Goal: Transaction & Acquisition: Subscribe to service/newsletter

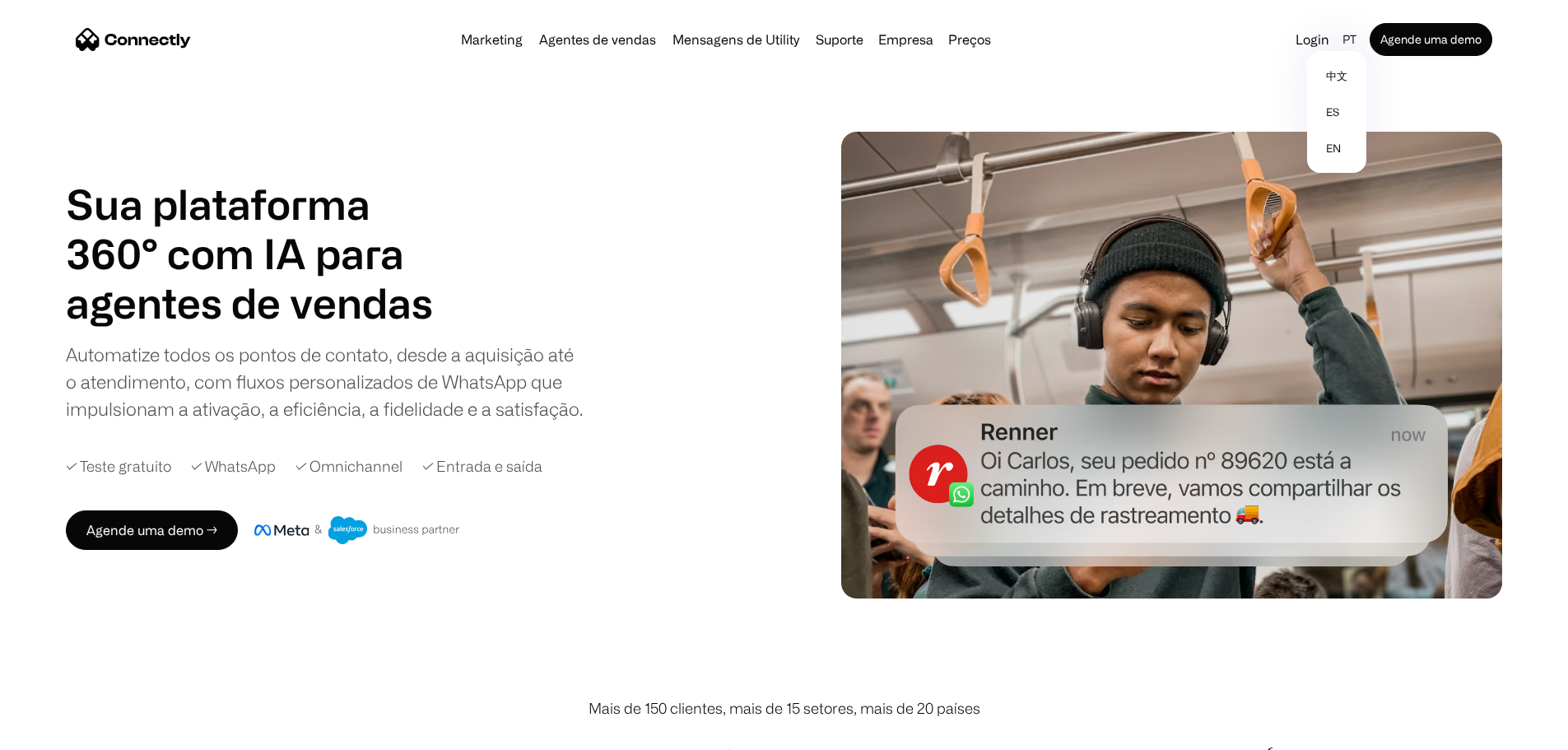
click at [1342, 34] on div "pt" at bounding box center [1349, 40] width 14 height 23
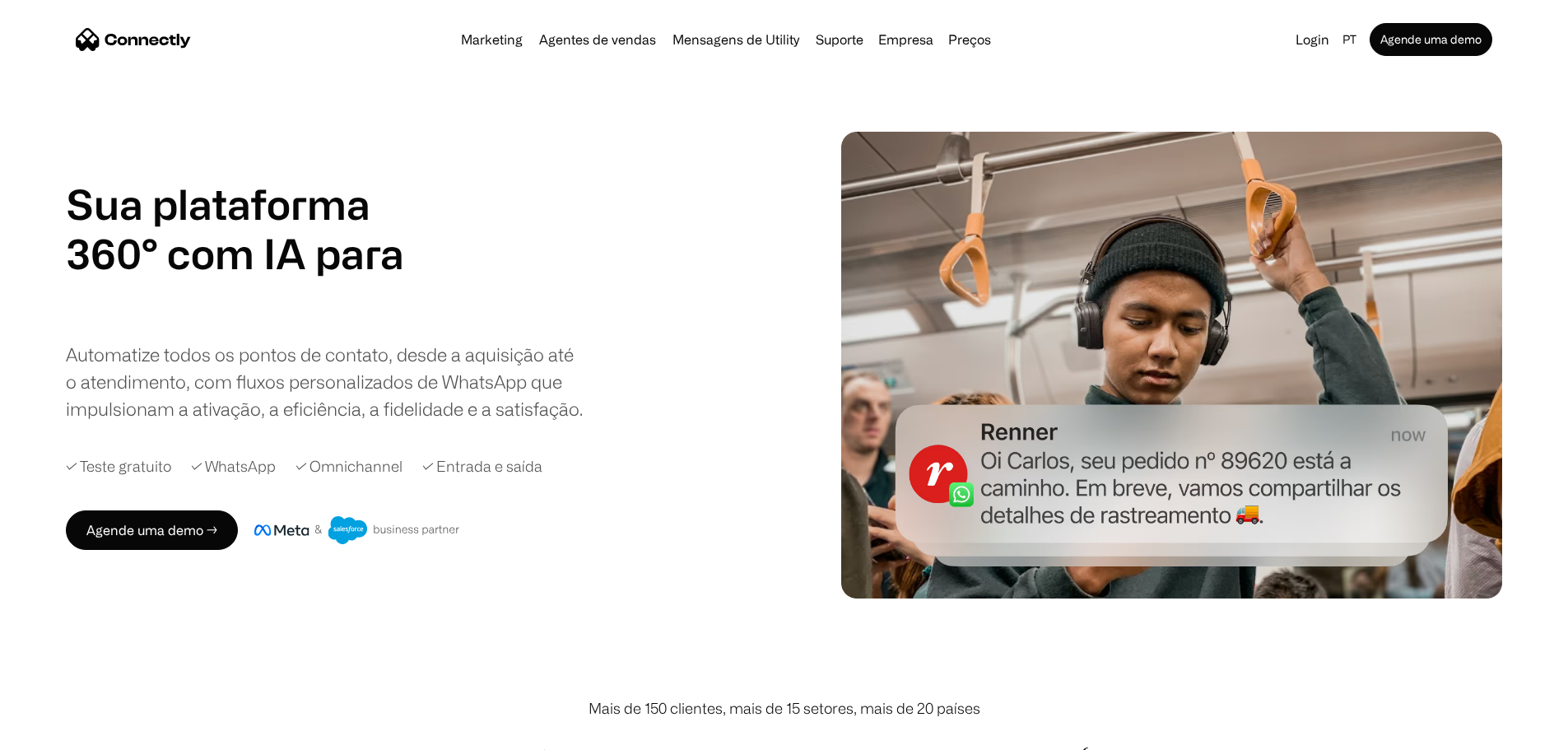
click at [644, 412] on div "Sua plataforma 360° com IA para agentes de vendas suporte utility agentes de ve…" at bounding box center [420, 300] width 709 height 242
click at [457, 46] on link "Marketing" at bounding box center [492, 40] width 75 height 13
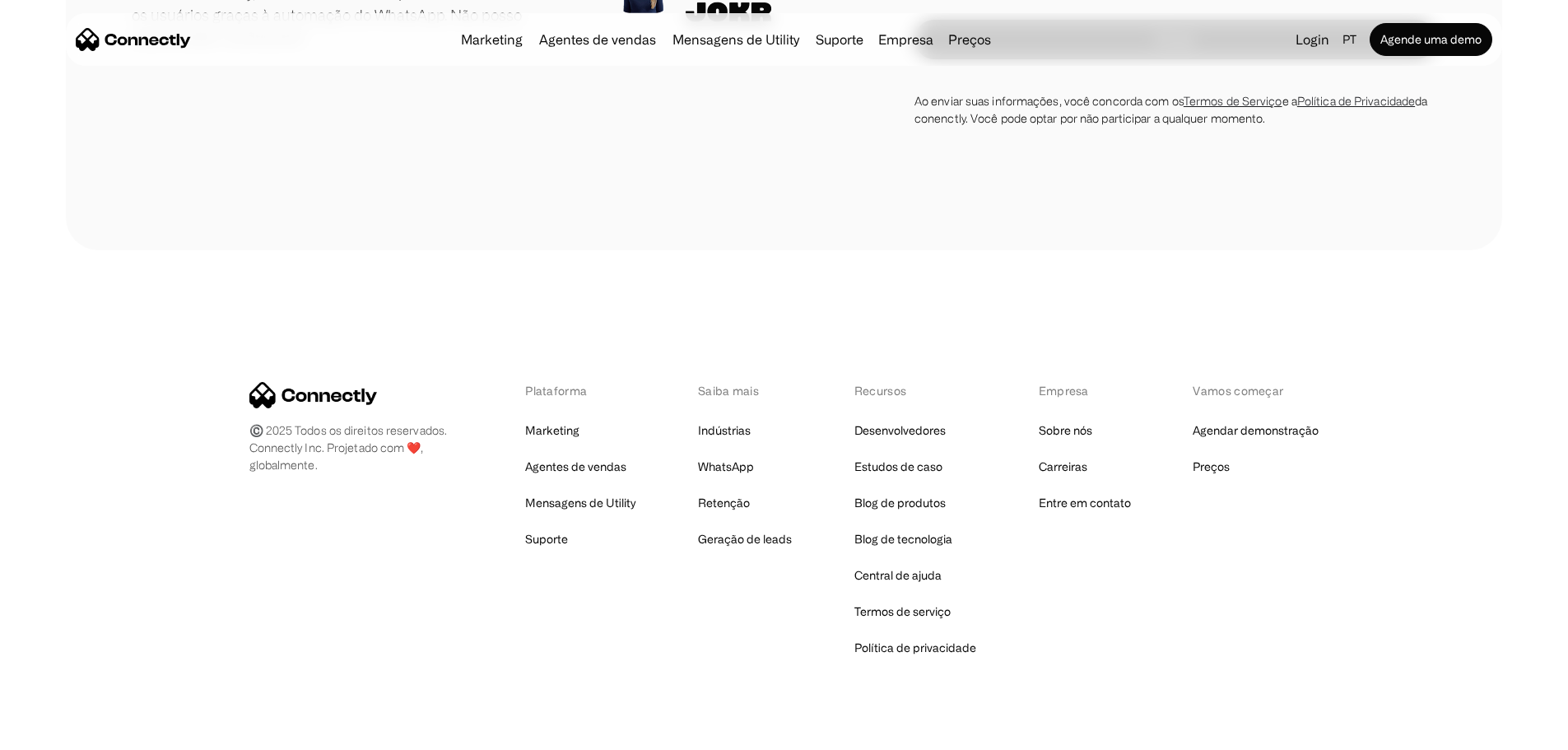
scroll to position [6091, 0]
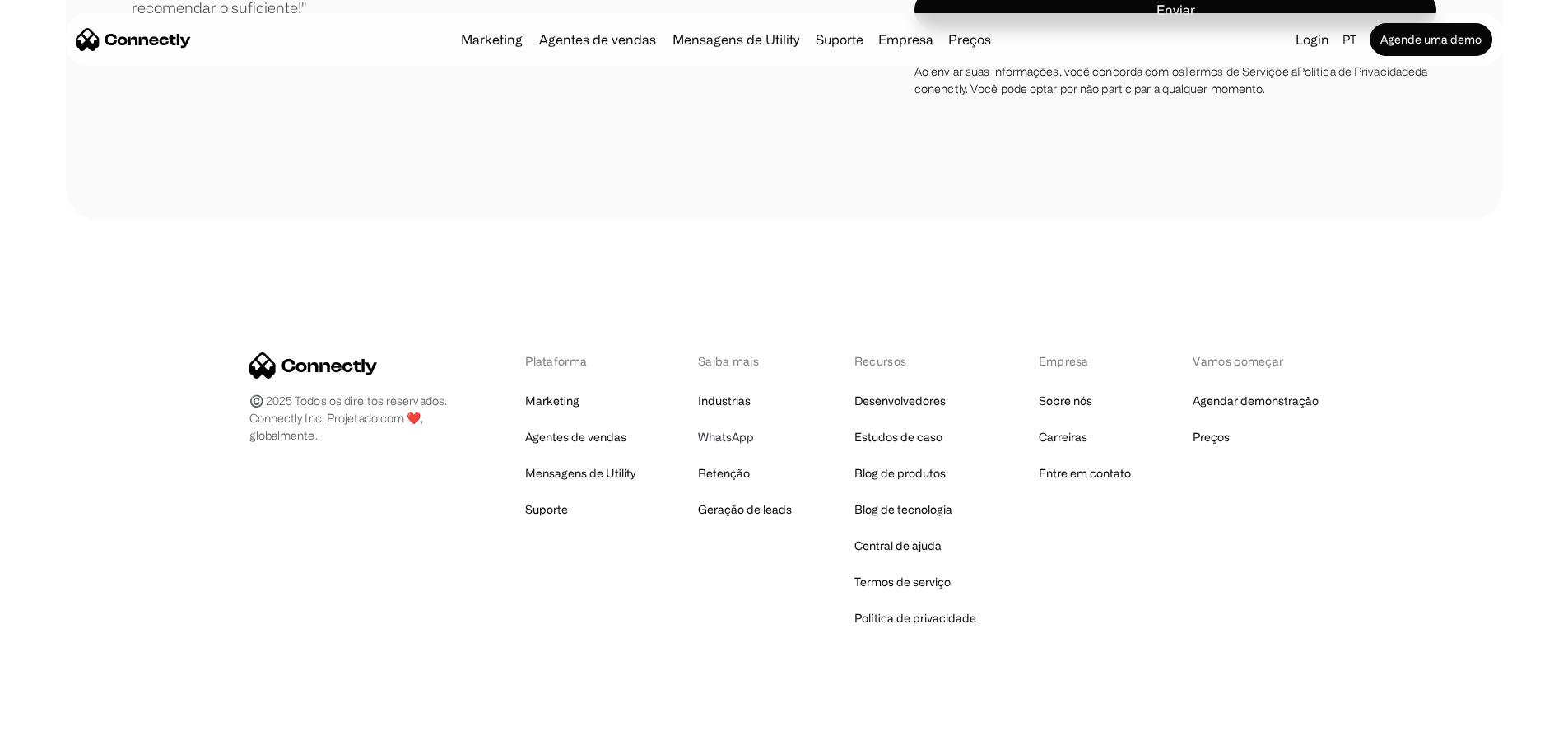
click at [719, 448] on link "WhatsApp" at bounding box center [726, 438] width 56 height 23
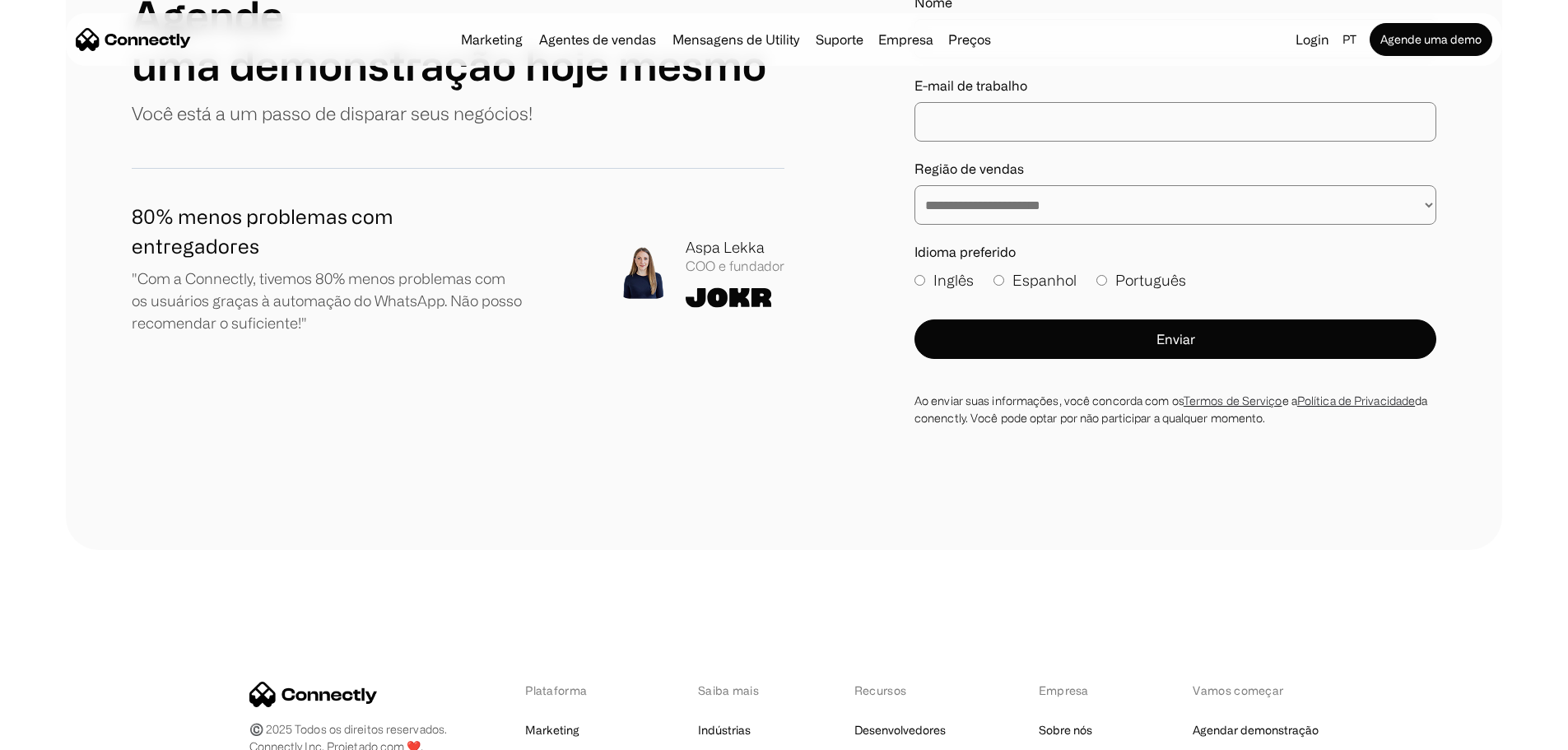
scroll to position [5583, 0]
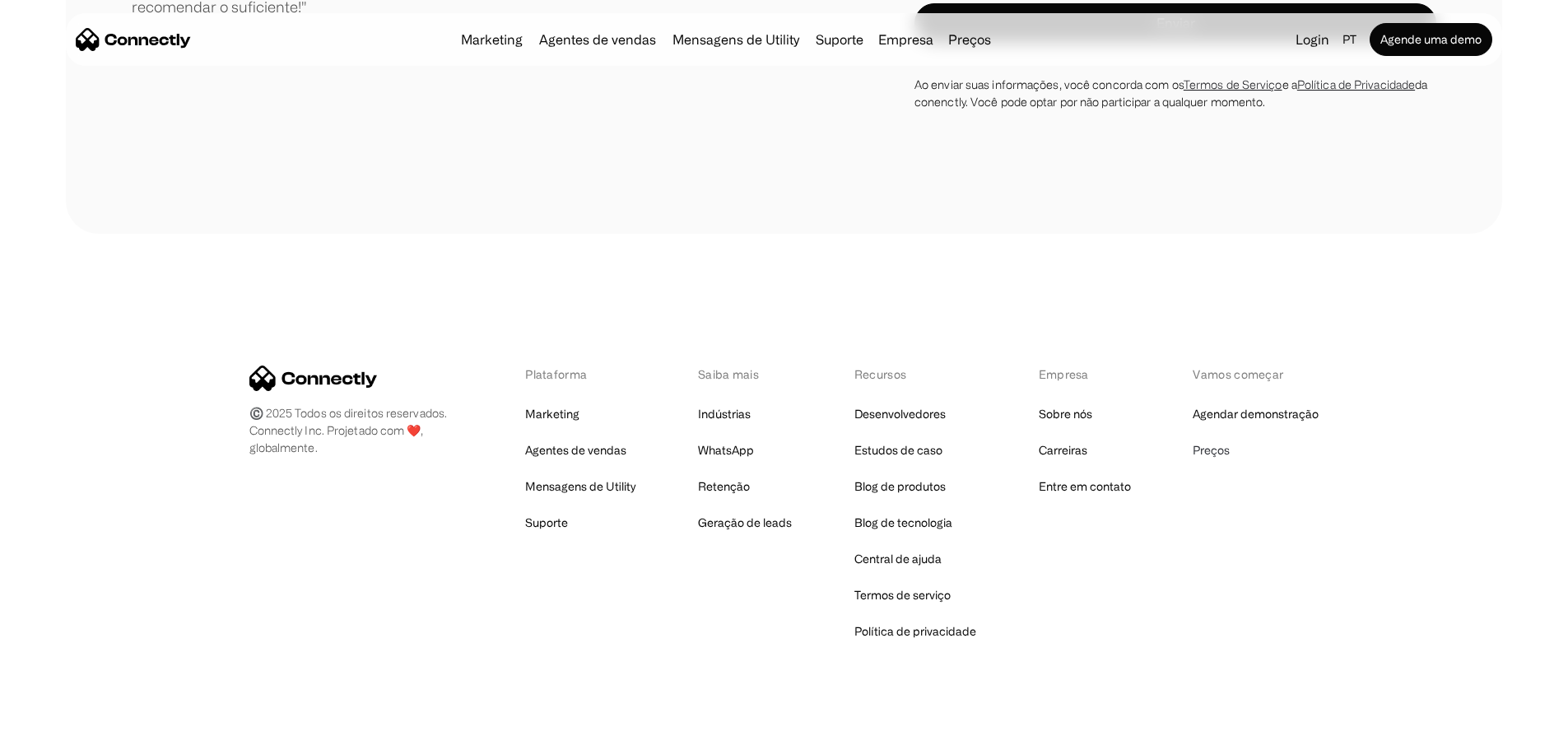
click at [1219, 438] on link "Preços" at bounding box center [1211, 450] width 37 height 23
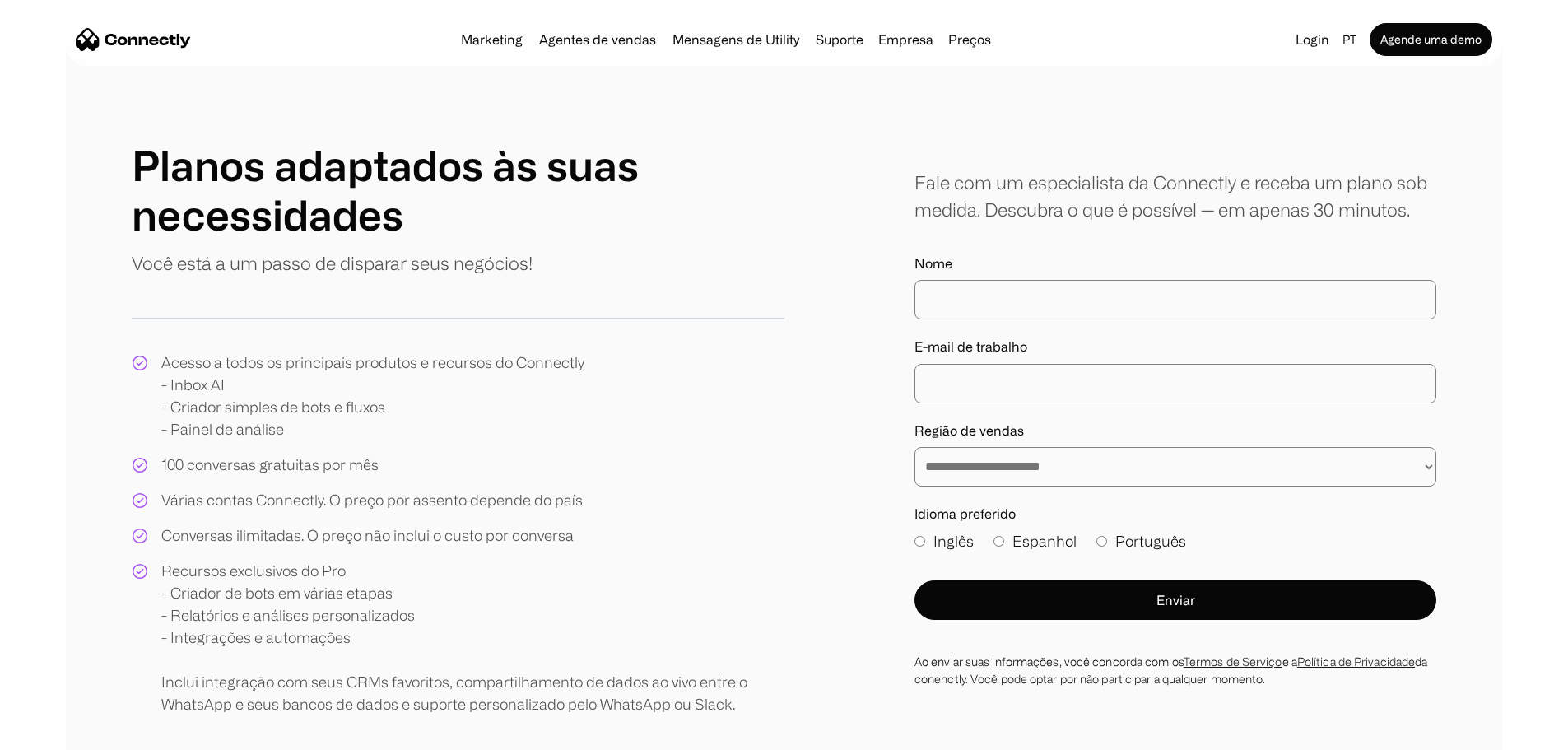
scroll to position [82, 0]
drag, startPoint x: 587, startPoint y: 552, endPoint x: 617, endPoint y: 562, distance: 31.6
click at [617, 562] on div "Acesso a todos os principais produtos e recursos do Connectly - Inbox AI - Cria…" at bounding box center [457, 532] width 652 height 364
click at [619, 562] on div "Acesso a todos os principais produtos e recursos do Connectly - Inbox AI - Cria…" at bounding box center [457, 532] width 652 height 364
click at [662, 557] on div "Acesso a todos os principais produtos e recursos do Connectly - Inbox AI - Cria…" at bounding box center [457, 532] width 652 height 364
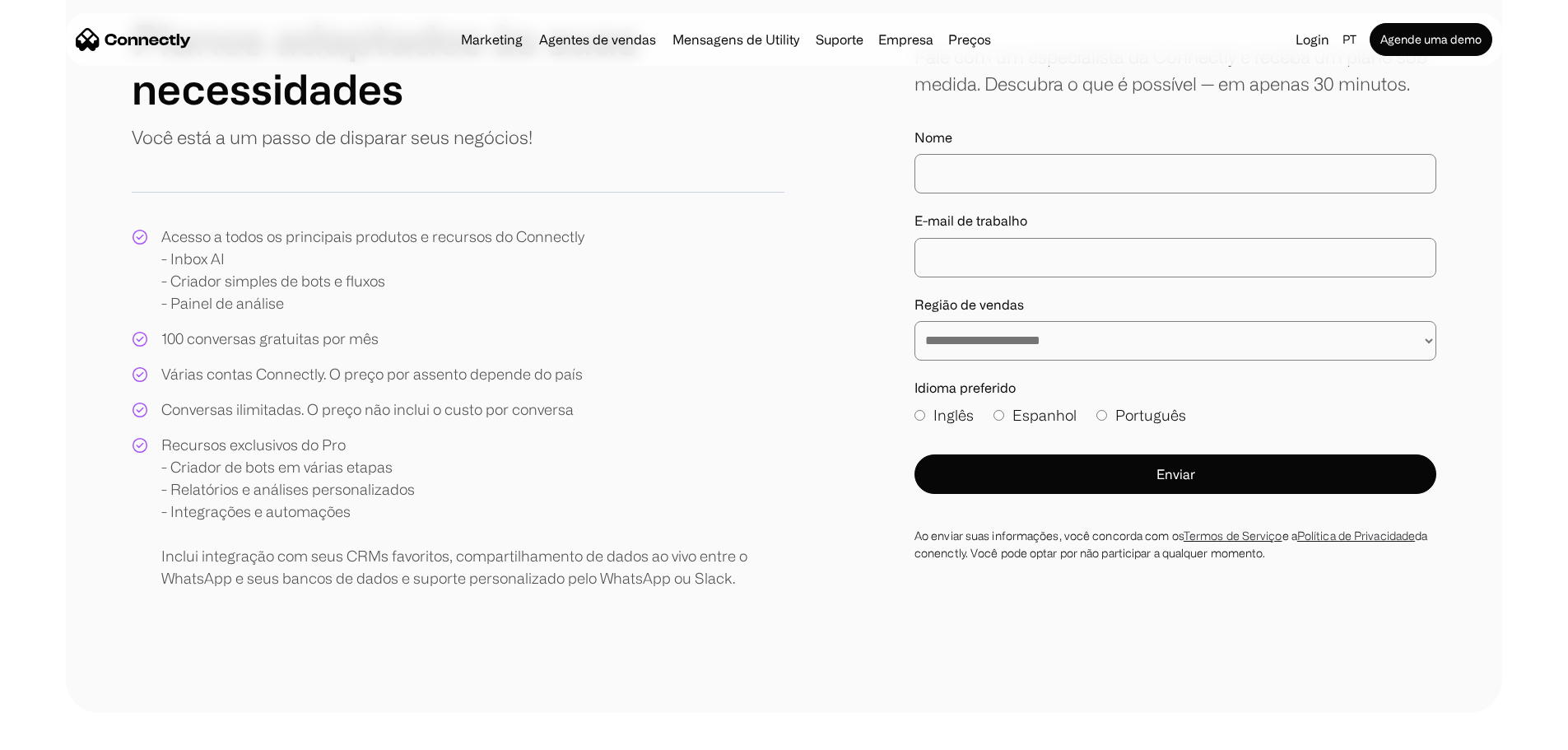
scroll to position [0, 0]
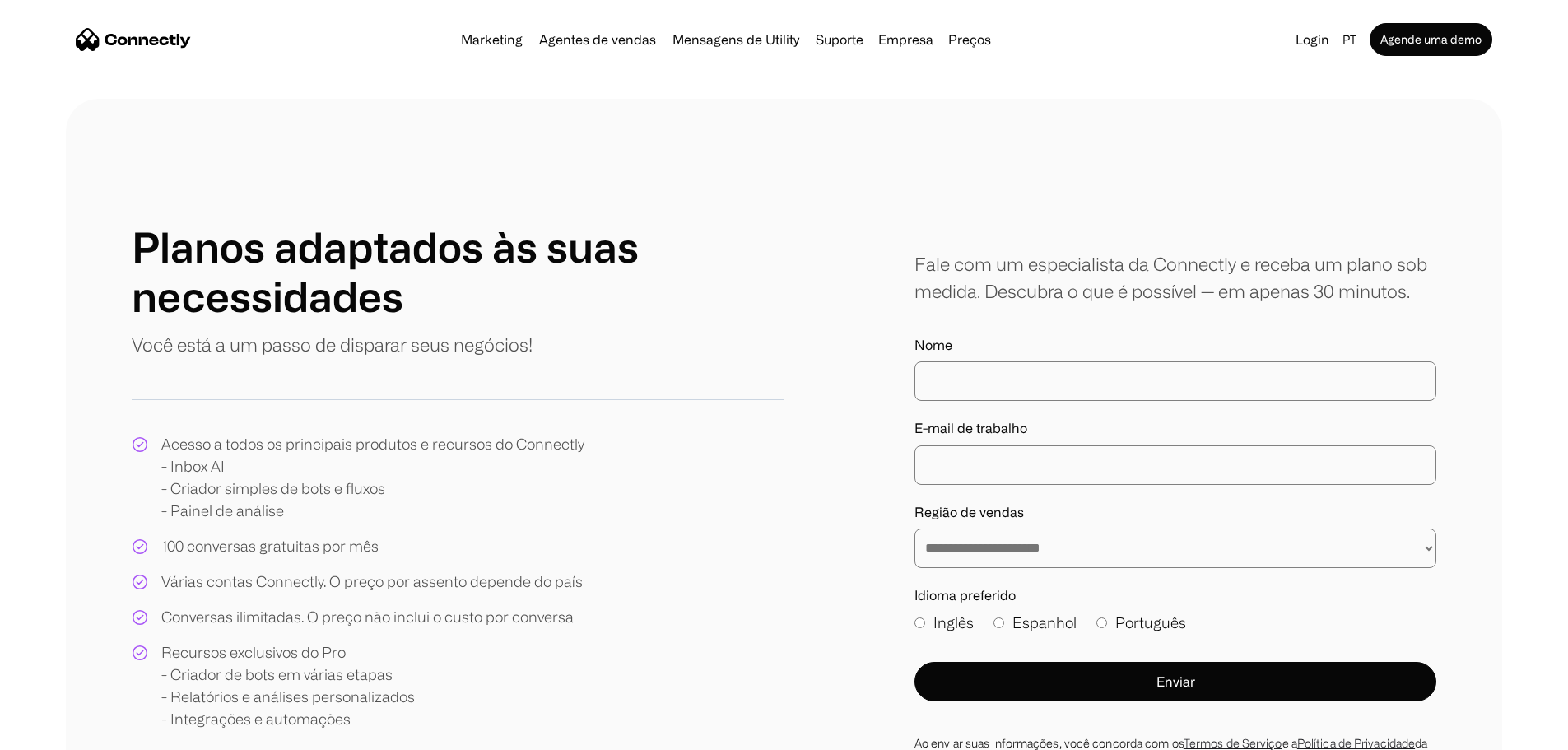
click at [191, 39] on img "home" at bounding box center [133, 40] width 115 height 23
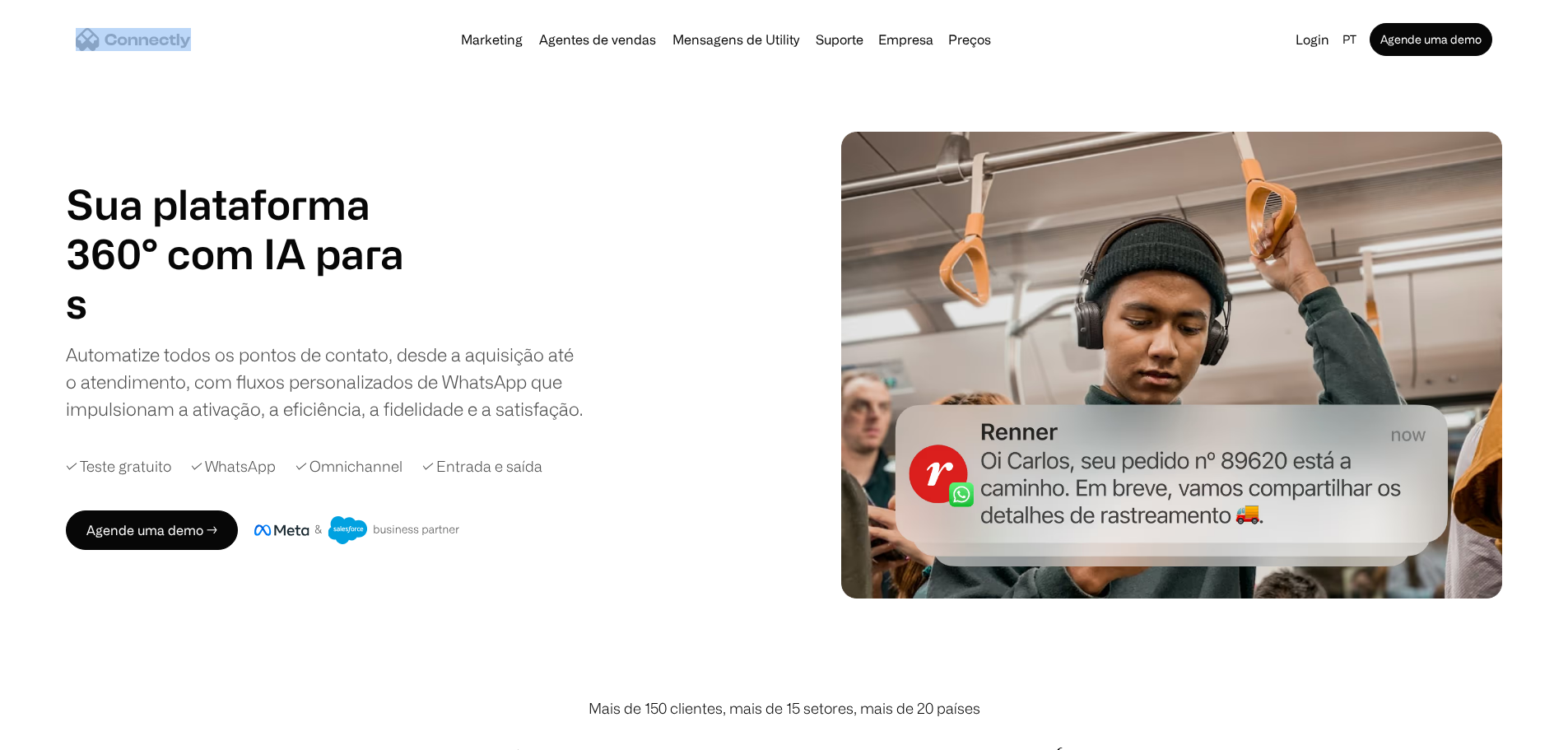
drag, startPoint x: 297, startPoint y: 52, endPoint x: 172, endPoint y: 42, distance: 125.4
click at [168, 38] on div "Marketing Agentes de vendas Mensagens de Utility Suporte Empresa Sobre nós Carr…" at bounding box center [783, 39] width 1436 height 52
click at [327, 60] on div "Marketing Agentes de vendas Mensagens de Utility Suporte Empresa Sobre nós Carr…" at bounding box center [783, 39] width 1436 height 52
drag, startPoint x: 278, startPoint y: 35, endPoint x: 178, endPoint y: 44, distance: 100.4
click at [178, 42] on div "Marketing Agentes de vendas Mensagens de Utility Suporte Empresa Sobre nós Carr…" at bounding box center [783, 39] width 1436 height 52
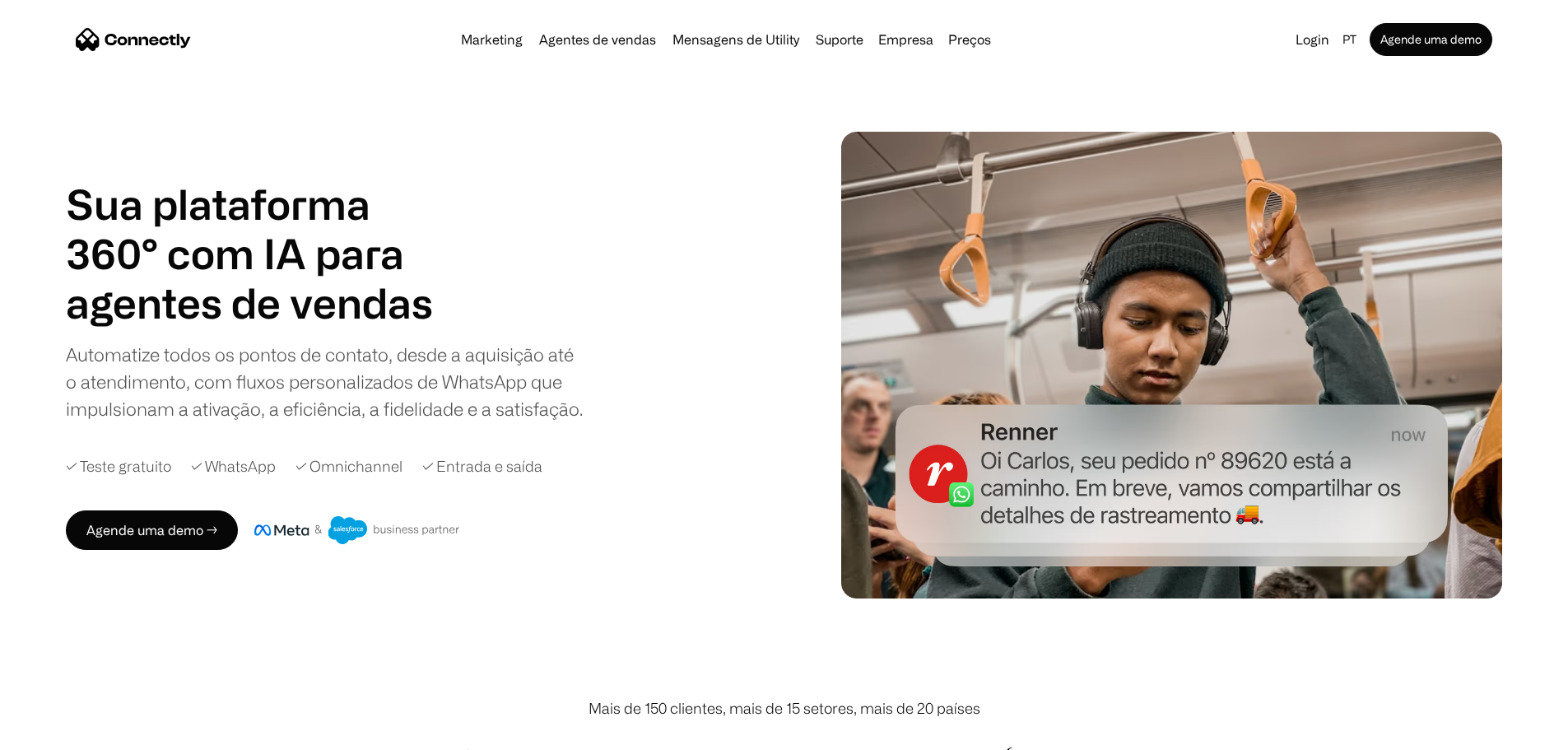
click at [192, 132] on div "Sua plataforma 360° com IA para agentes de vendas suporte utility agentes de ve…" at bounding box center [783, 365] width 1436 height 467
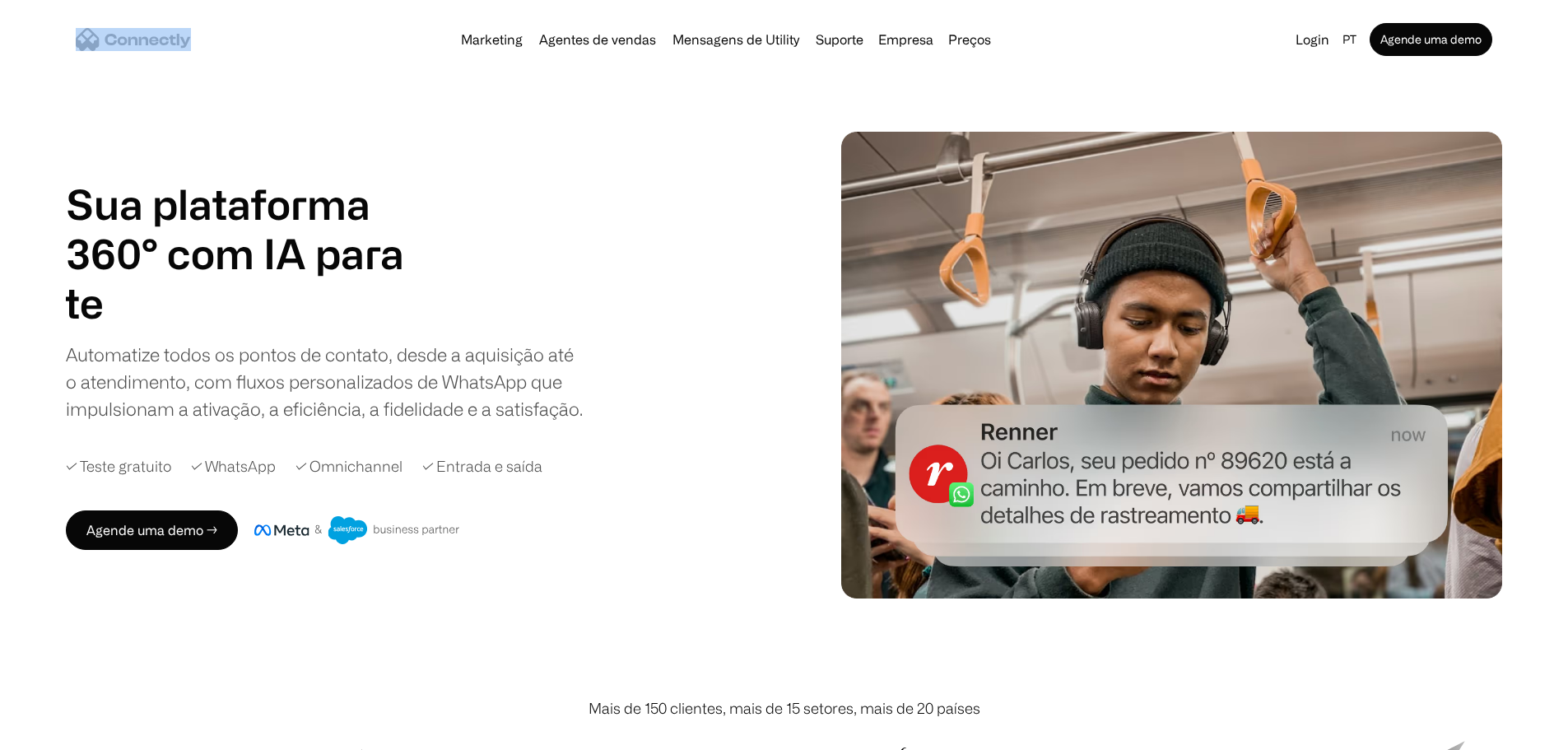
drag, startPoint x: 296, startPoint y: 40, endPoint x: 183, endPoint y: 48, distance: 113.3
click at [183, 48] on div "Marketing Agentes de vendas Mensagens de Utility Suporte Empresa Sobre nós Carr…" at bounding box center [783, 39] width 1436 height 52
click at [284, 56] on nav "Marketing Agentes de vendas Mensagens de Utility Suporte Empresa Sobre nós Carr…" at bounding box center [784, 40] width 1416 height 33
click at [989, 43] on link "Preços" at bounding box center [969, 40] width 56 height 13
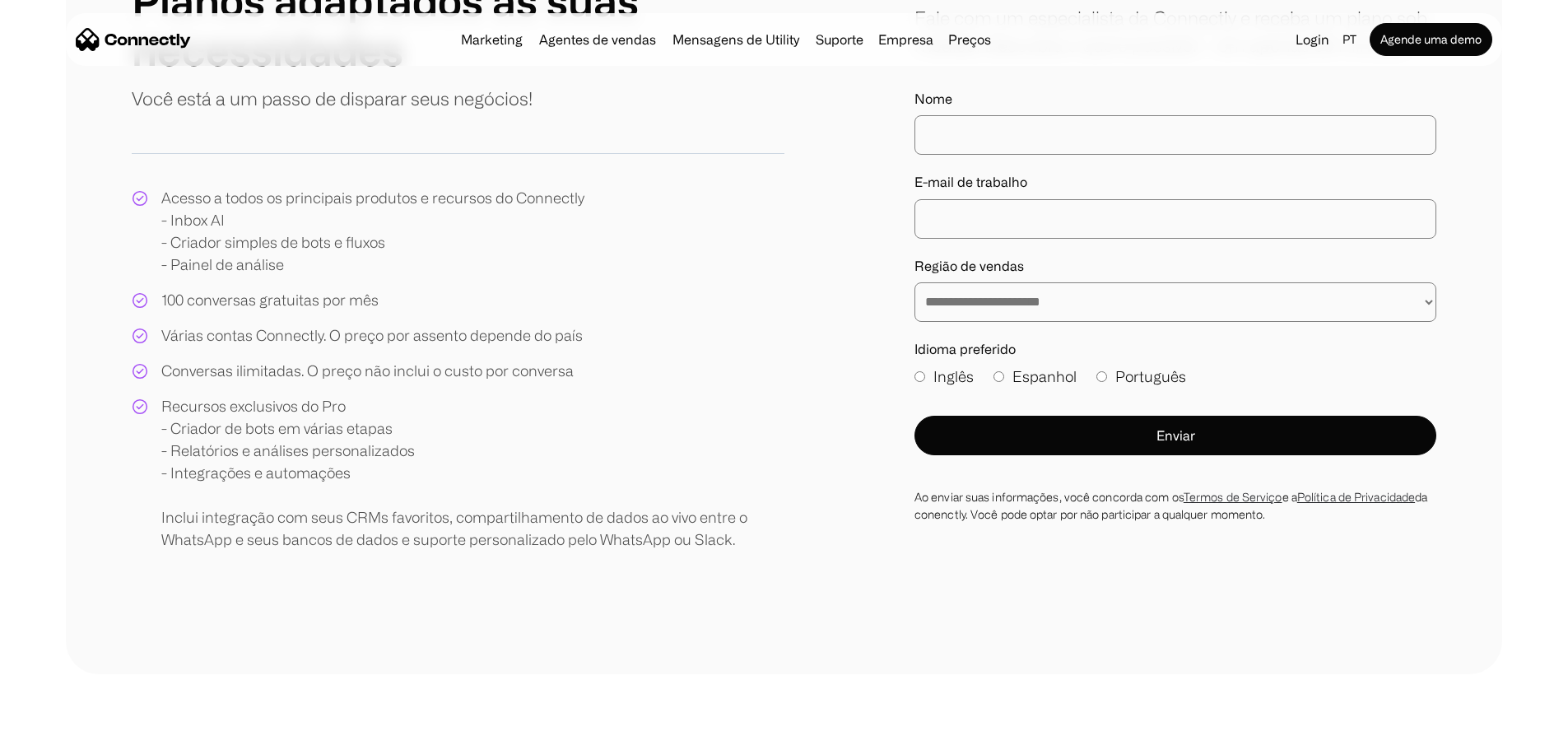
scroll to position [208, 0]
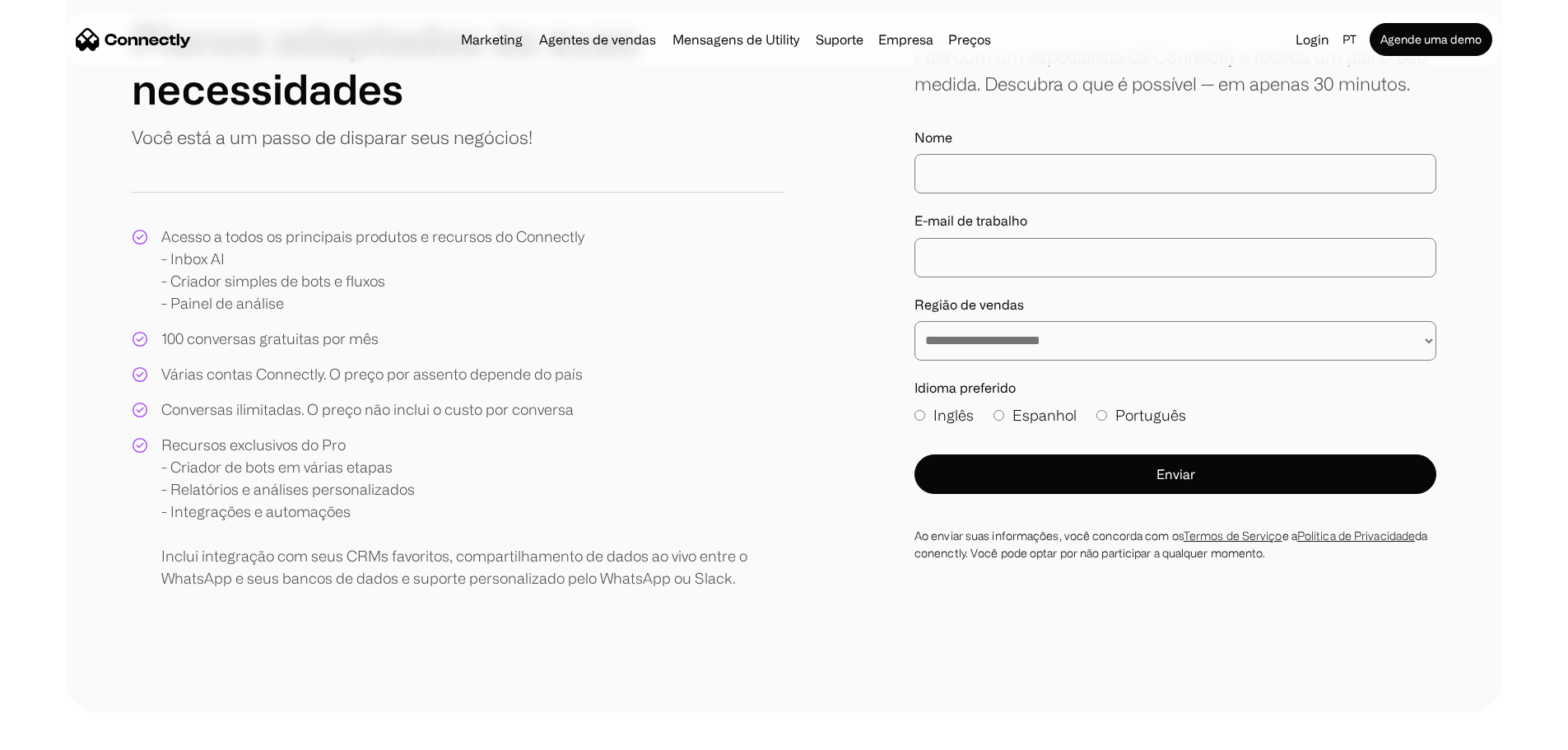
click at [1006, 361] on select "**********" at bounding box center [1175, 340] width 522 height 39
click at [842, 441] on div "**********" at bounding box center [783, 302] width 1304 height 574
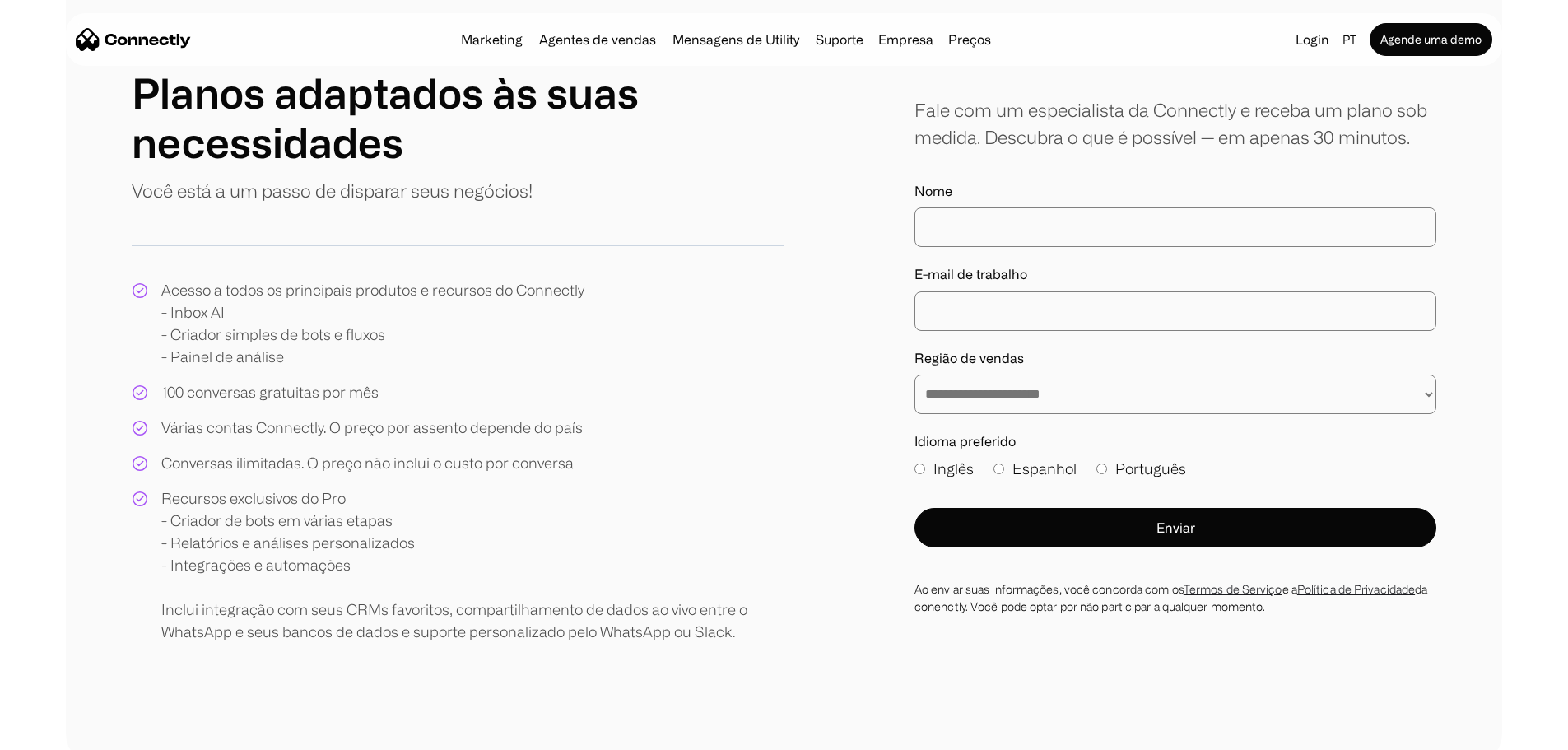
scroll to position [125, 0]
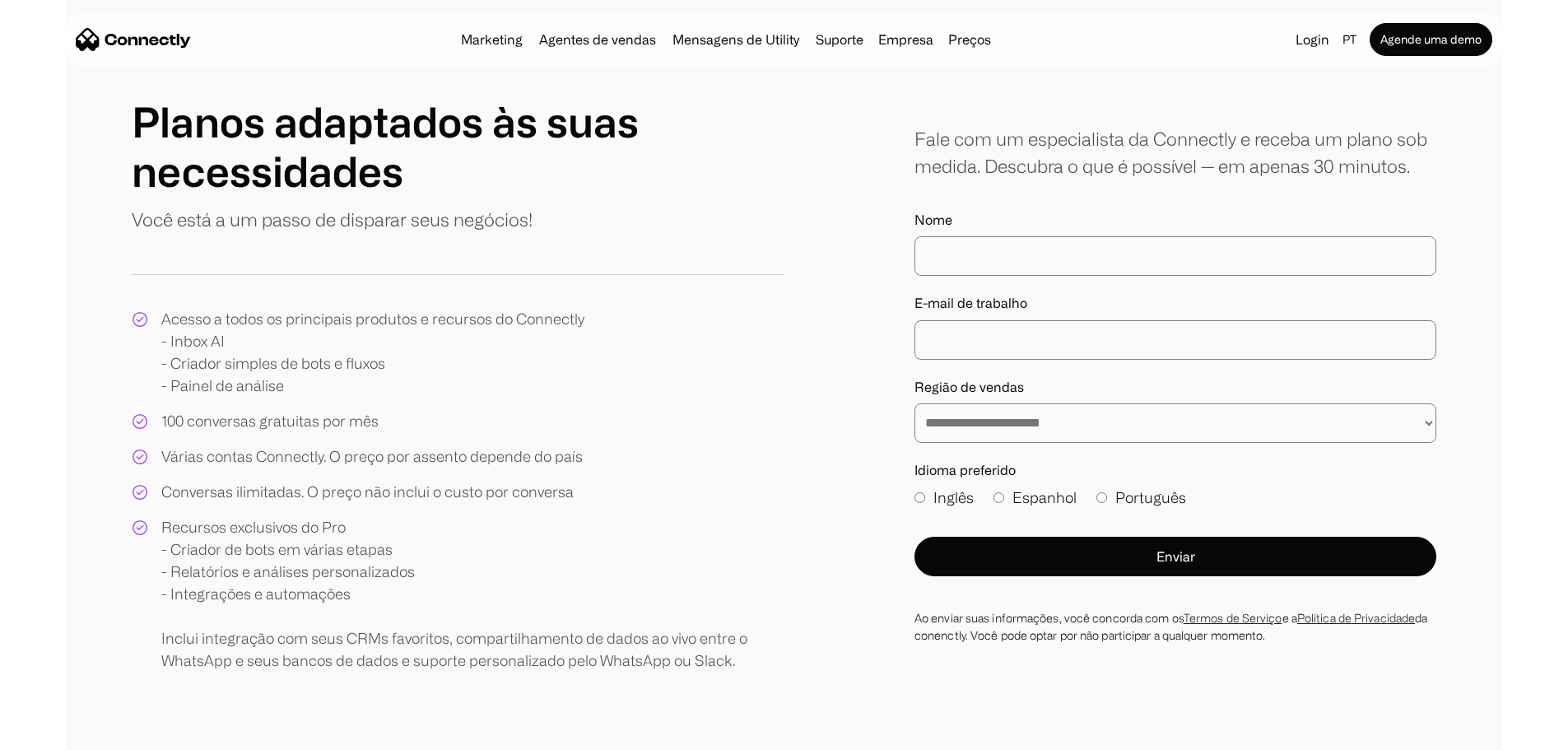
click at [1029, 276] on input "Nome" at bounding box center [1175, 255] width 522 height 39
type input "**********"
click at [1007, 360] on input "E-mail de trabalho" at bounding box center [1175, 339] width 522 height 39
type input "**********"
click at [1031, 442] on select "**********" at bounding box center [1175, 422] width 522 height 39
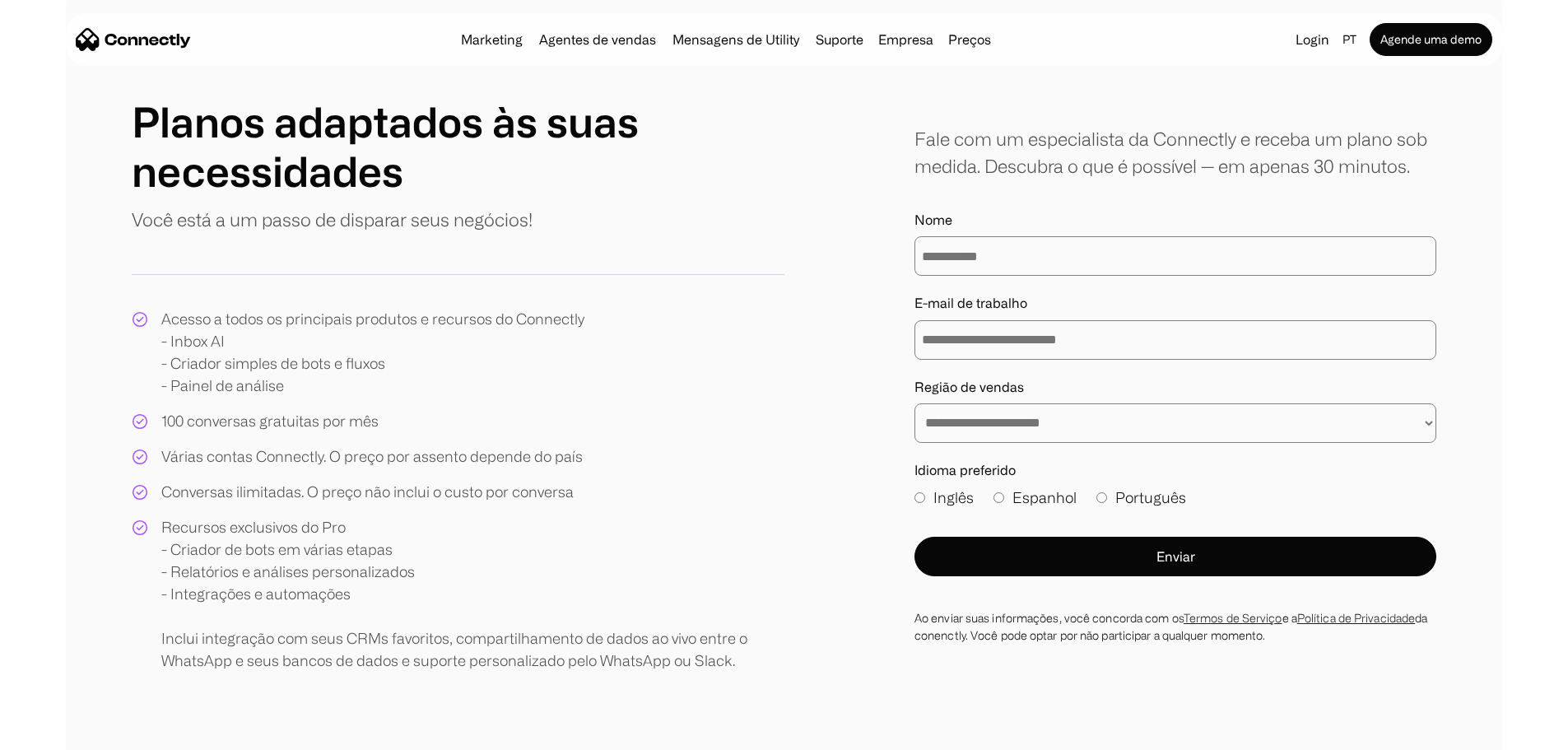
select select "******"
click at [914, 442] on select "**********" at bounding box center [1175, 422] width 522 height 39
click at [1130, 508] on label "Português" at bounding box center [1141, 498] width 90 height 22
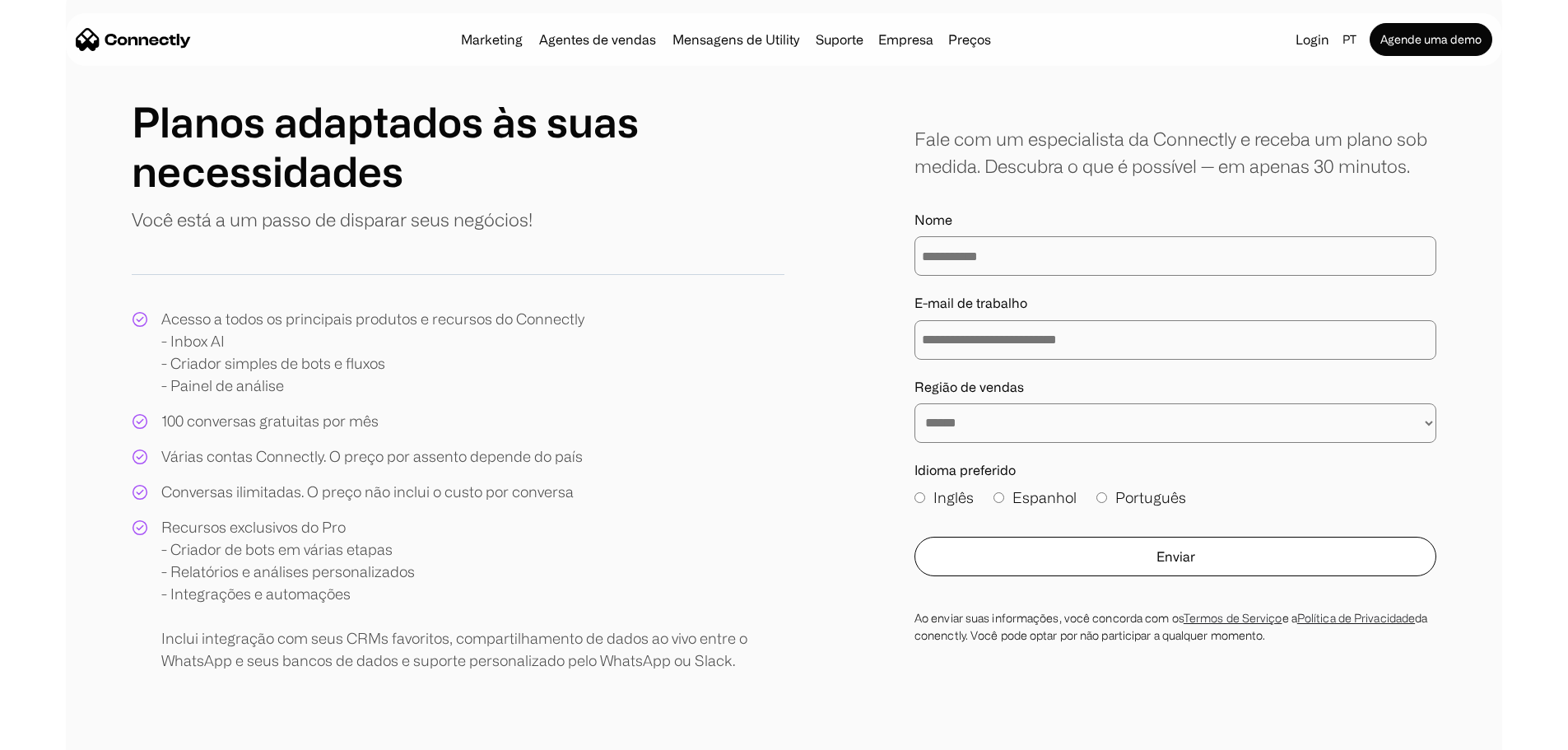
click at [1151, 576] on button "Enviar" at bounding box center [1175, 556] width 522 height 39
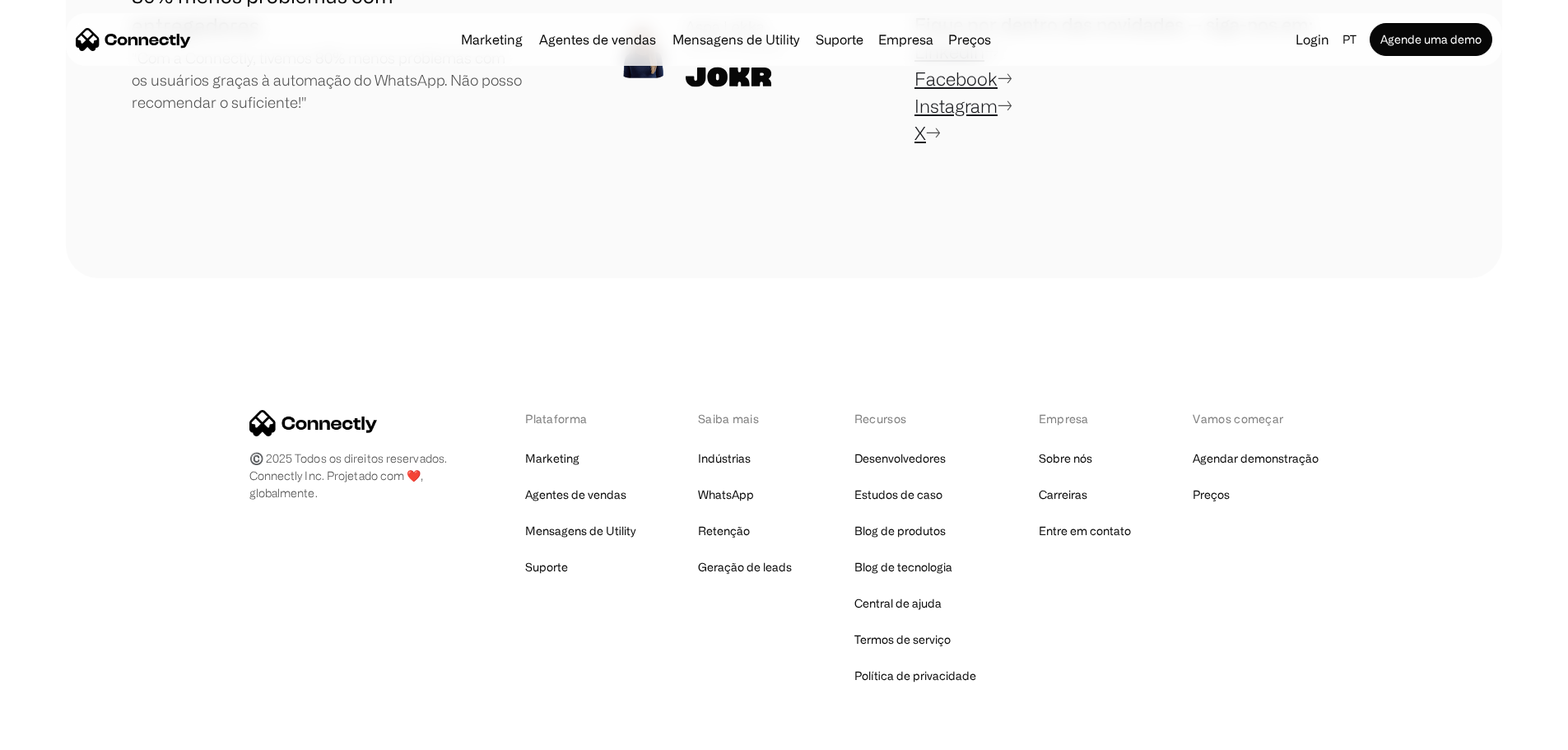
scroll to position [494, 0]
